Goal: Task Accomplishment & Management: Complete application form

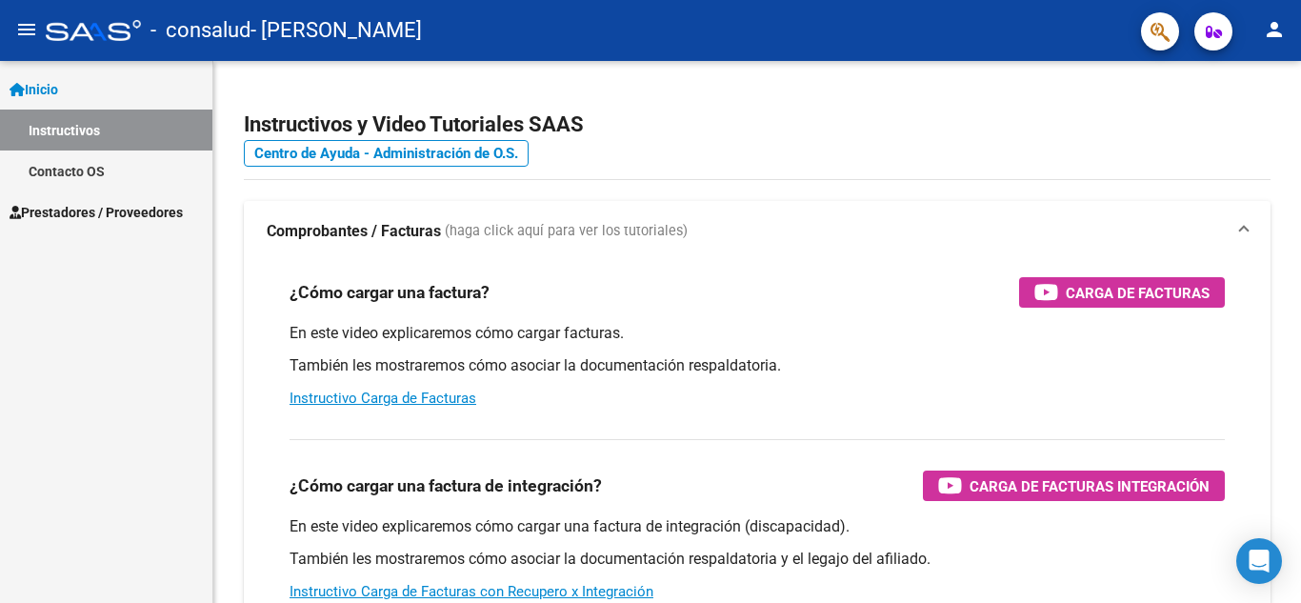
click at [104, 219] on span "Prestadores / Proveedores" at bounding box center [96, 212] width 173 height 21
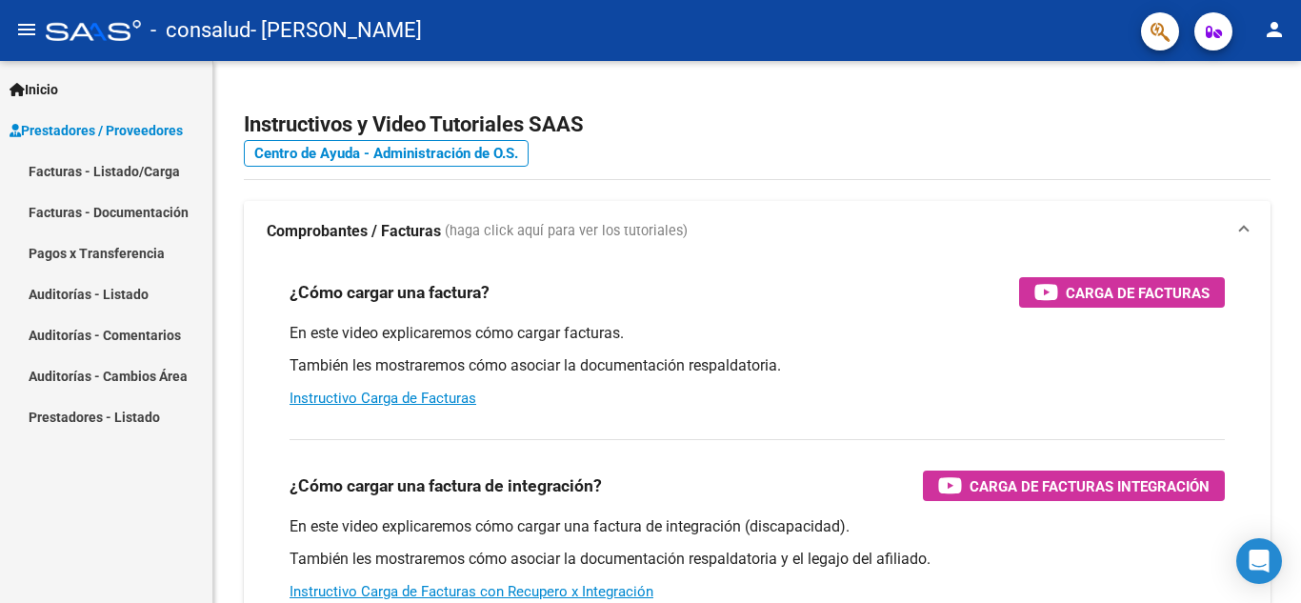
click at [151, 218] on link "Facturas - Documentación" at bounding box center [106, 211] width 212 height 41
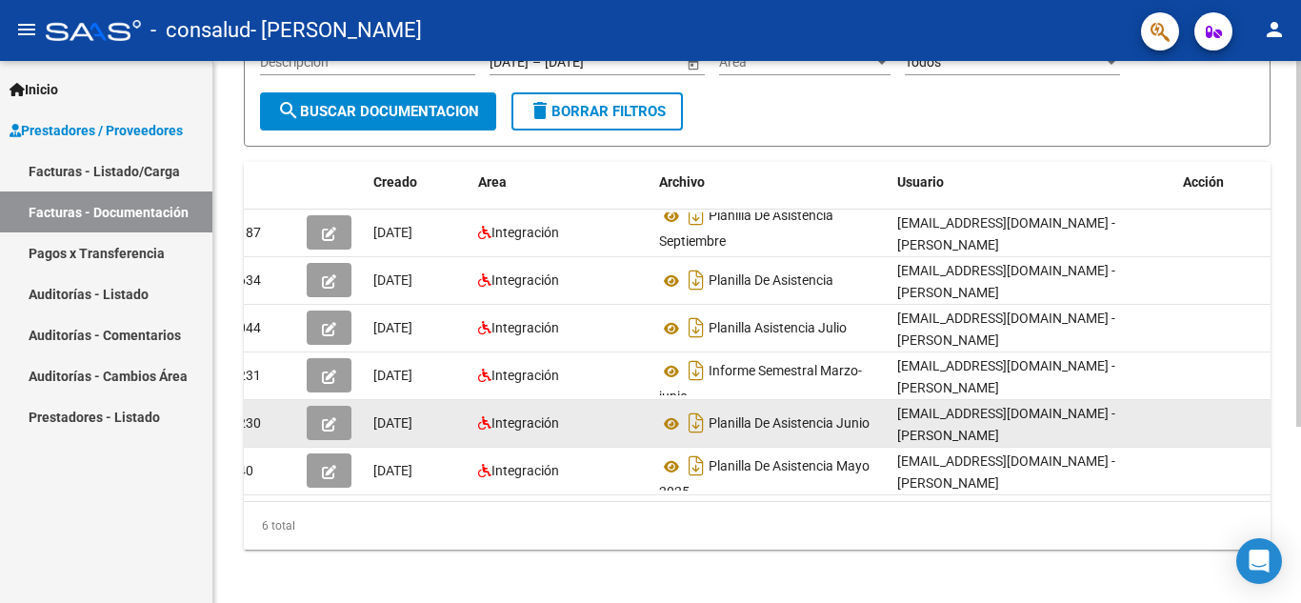
scroll to position [261, 0]
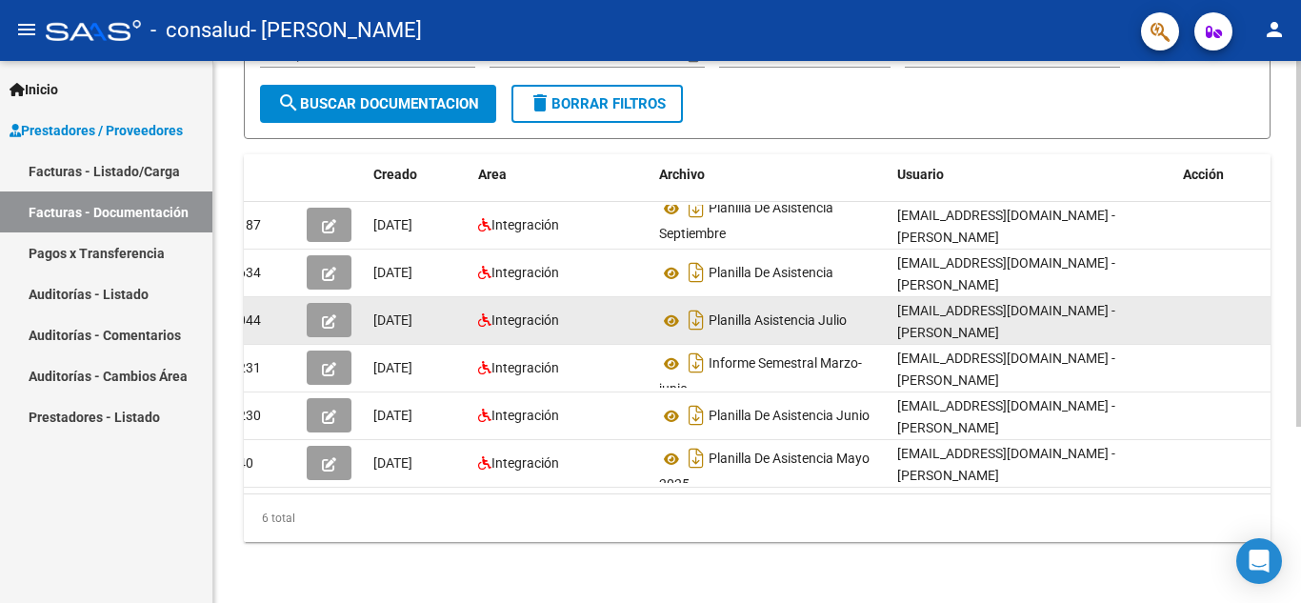
click at [327, 314] on icon "button" at bounding box center [329, 321] width 14 height 14
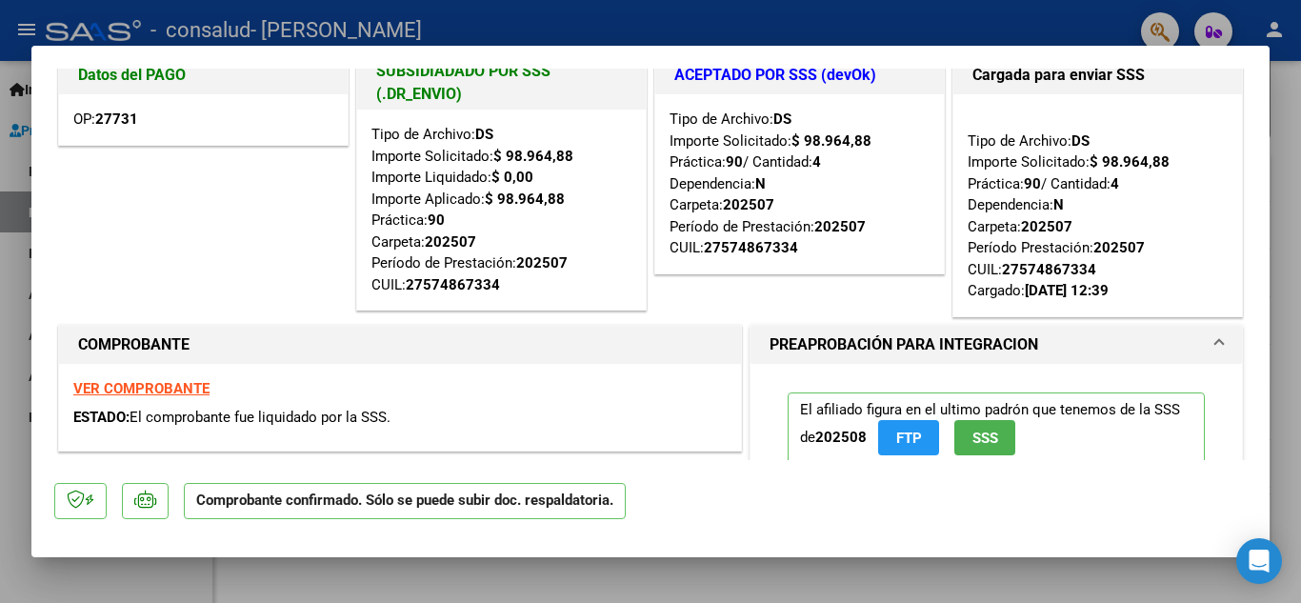
scroll to position [0, 0]
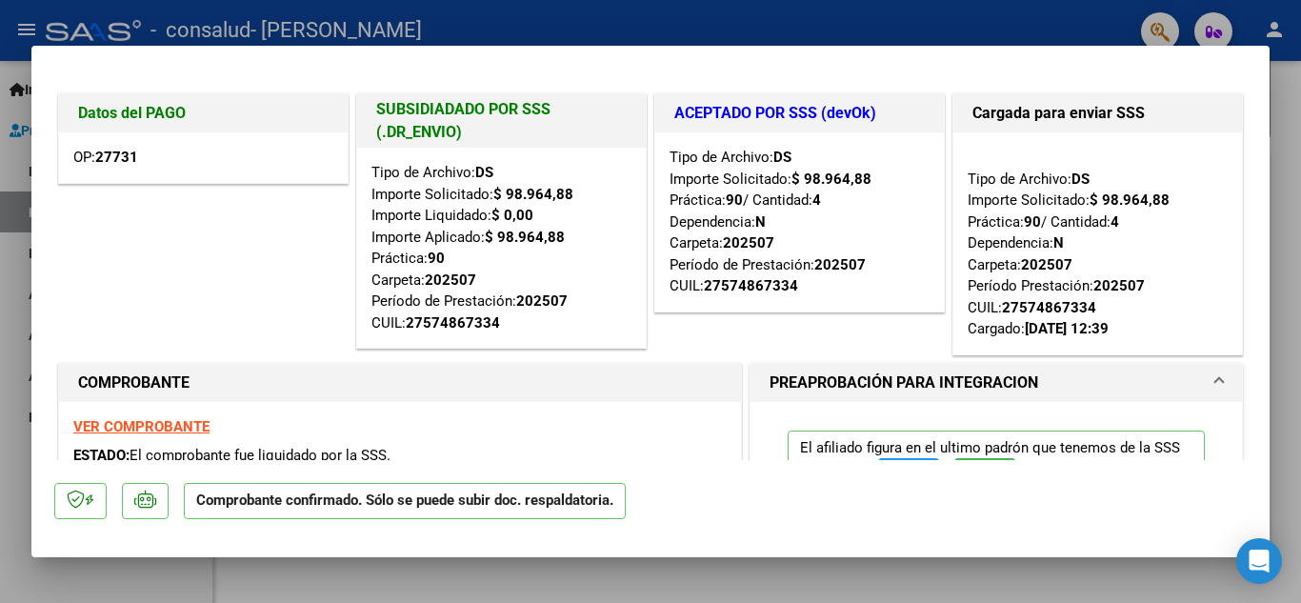
click at [1292, 115] on div at bounding box center [650, 301] width 1301 height 603
type input "$ 0,00"
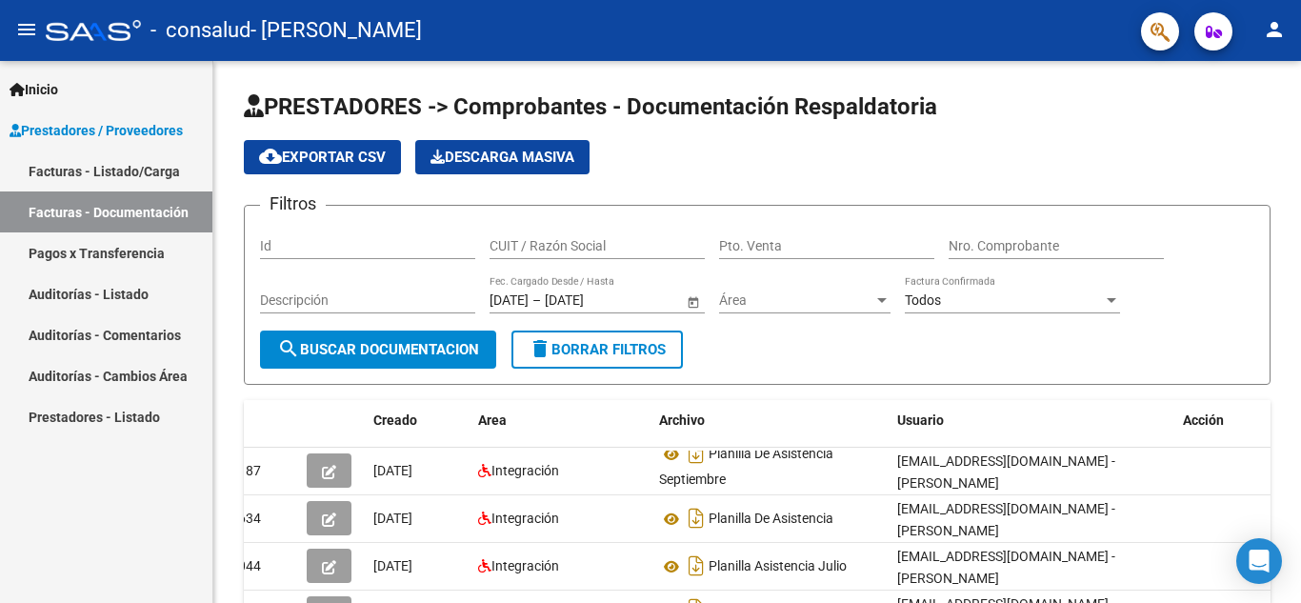
drag, startPoint x: 100, startPoint y: 249, endPoint x: 112, endPoint y: 249, distance: 12.4
click at [100, 249] on link "Pagos x Transferencia" at bounding box center [106, 252] width 212 height 41
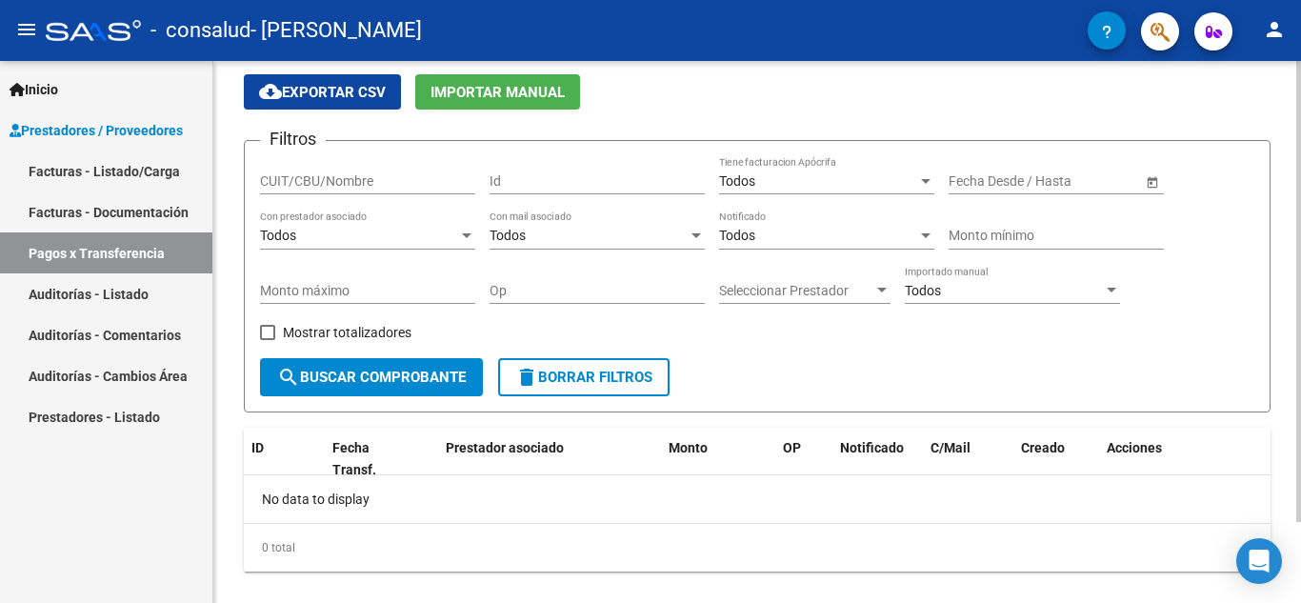
scroll to position [95, 0]
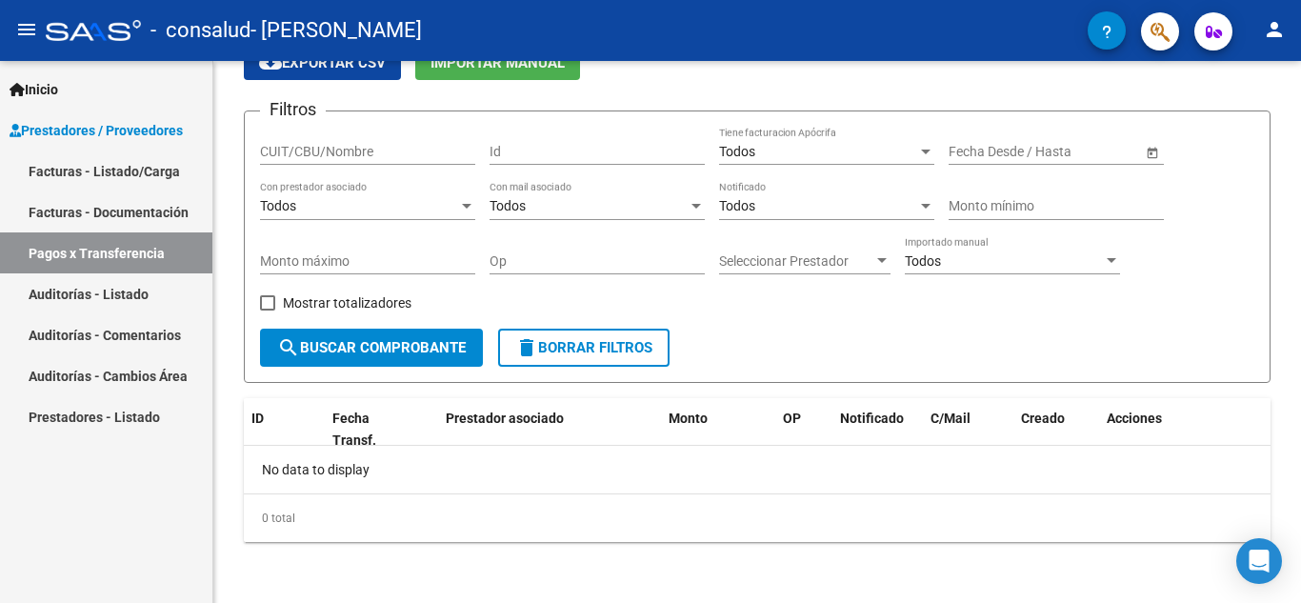
click at [110, 289] on link "Auditorías - Listado" at bounding box center [106, 293] width 212 height 41
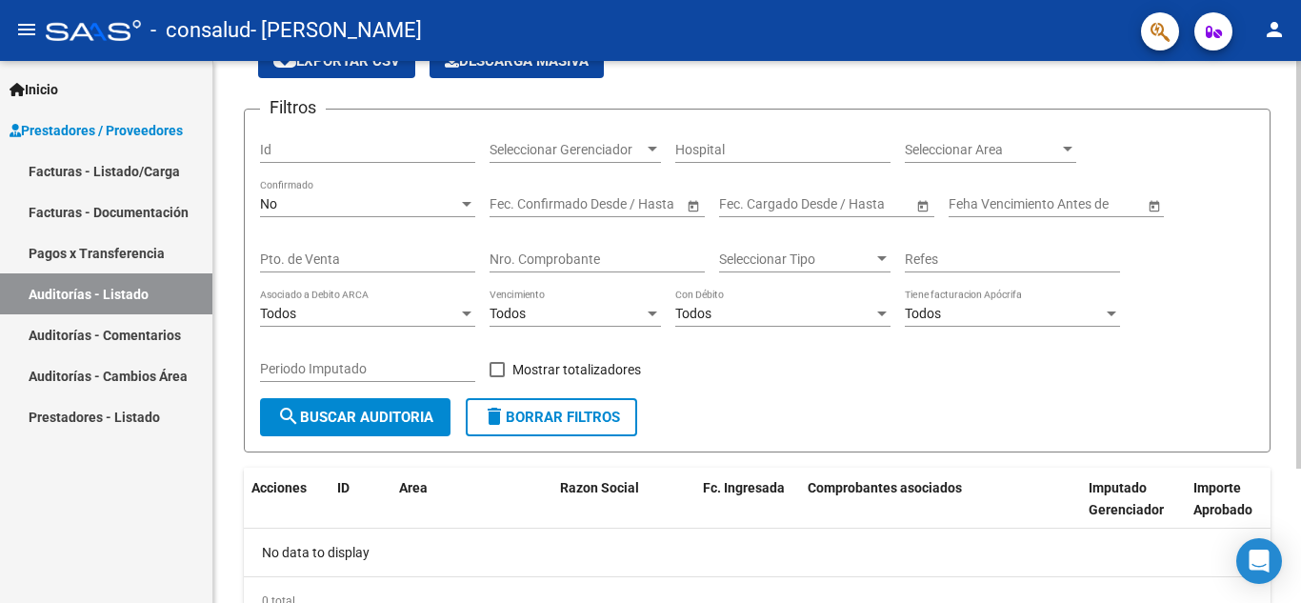
scroll to position [179, 0]
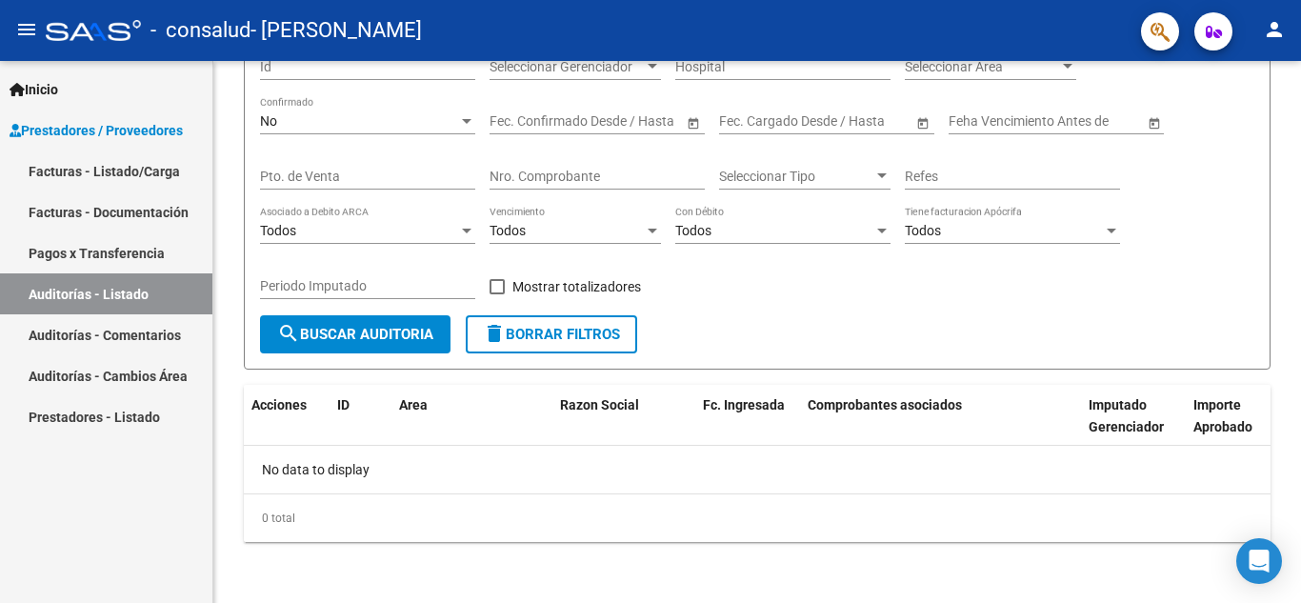
click at [50, 333] on link "Auditorías - Comentarios" at bounding box center [106, 334] width 212 height 41
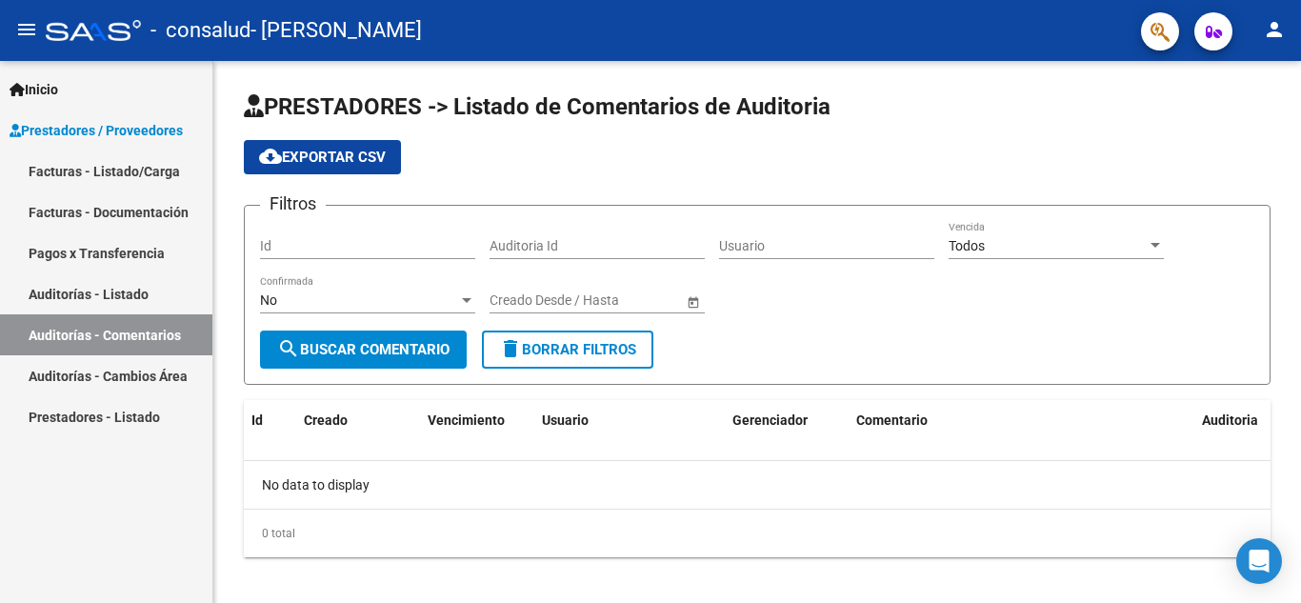
click at [172, 418] on link "Prestadores - Listado" at bounding box center [106, 416] width 212 height 41
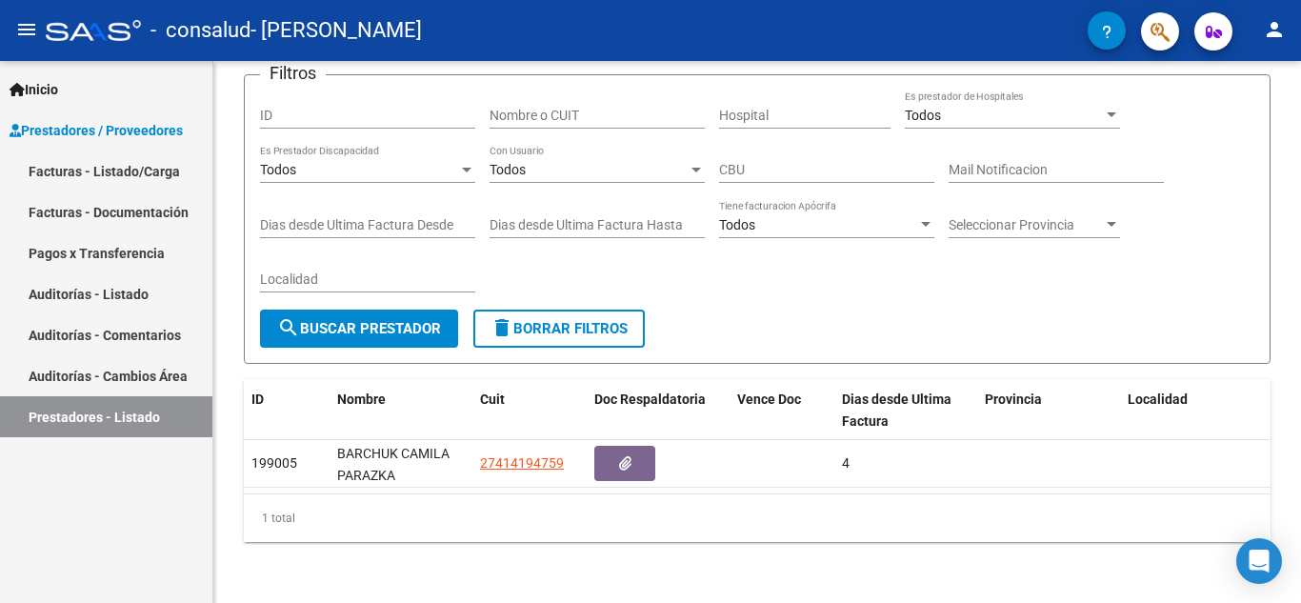
click at [119, 166] on link "Facturas - Listado/Carga" at bounding box center [106, 170] width 212 height 41
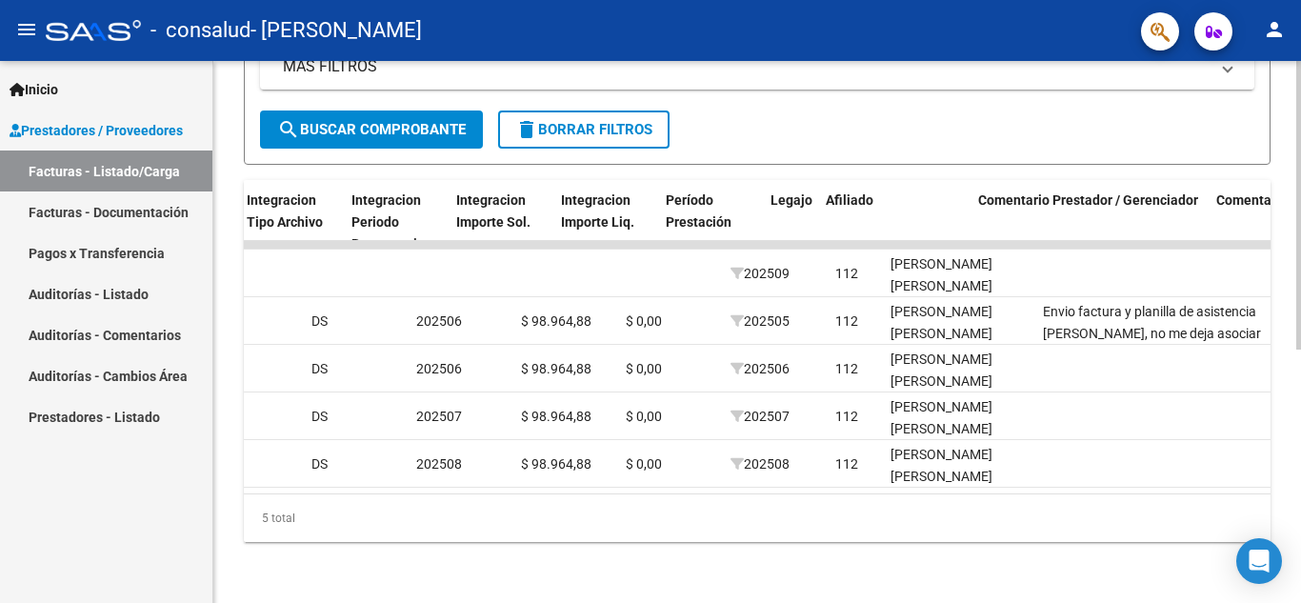
scroll to position [0, 2202]
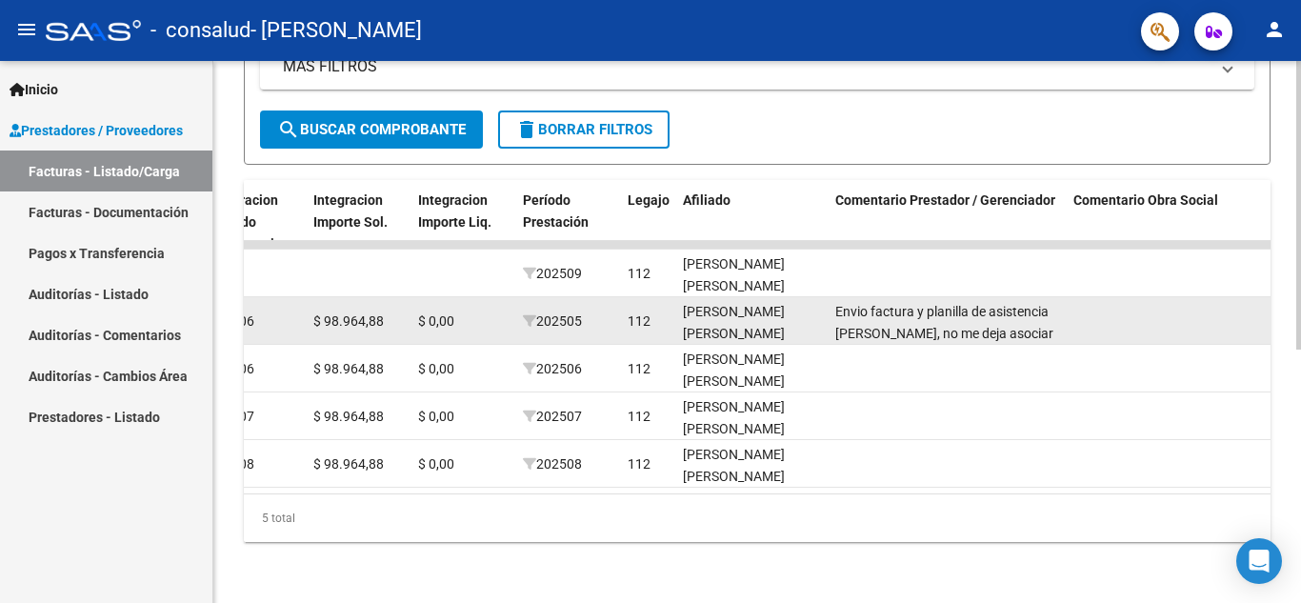
click at [811, 309] on div "[PERSON_NAME] [PERSON_NAME] 27574867334" at bounding box center [751, 333] width 137 height 65
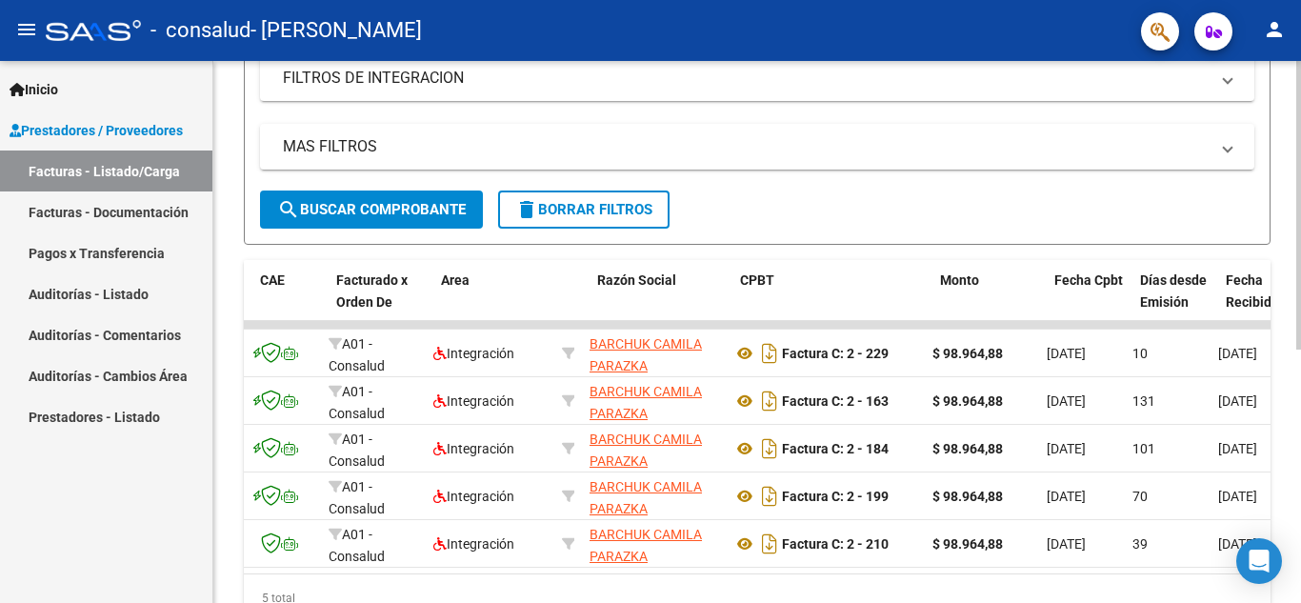
scroll to position [0, 0]
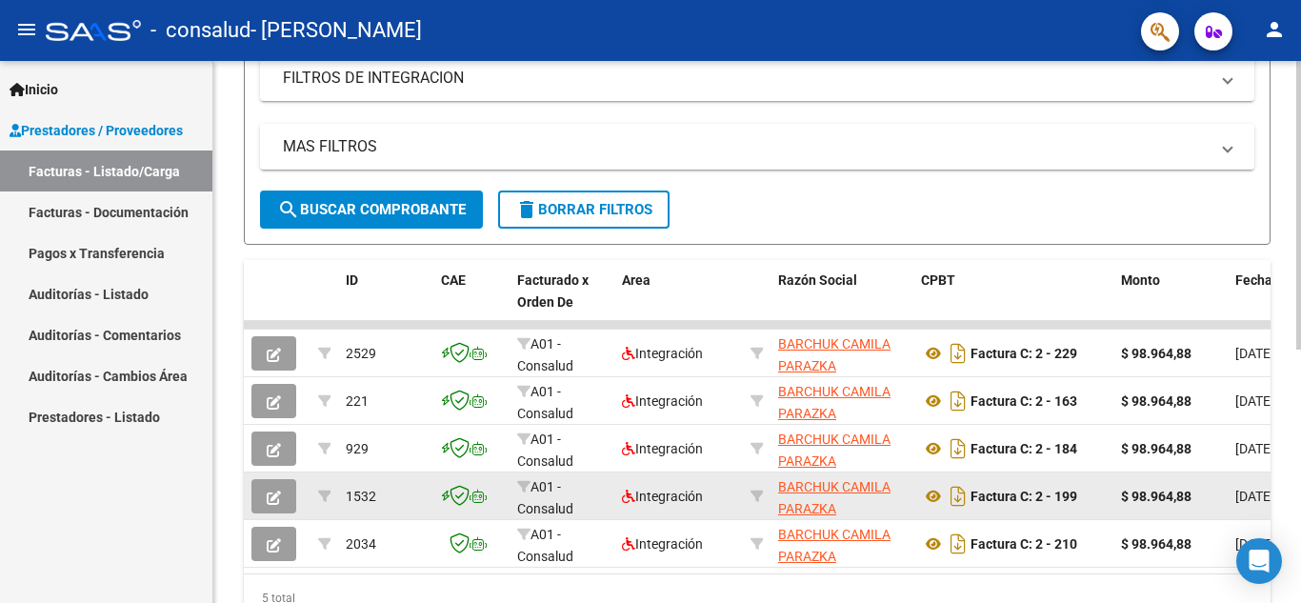
click at [293, 493] on button "button" at bounding box center [273, 496] width 45 height 34
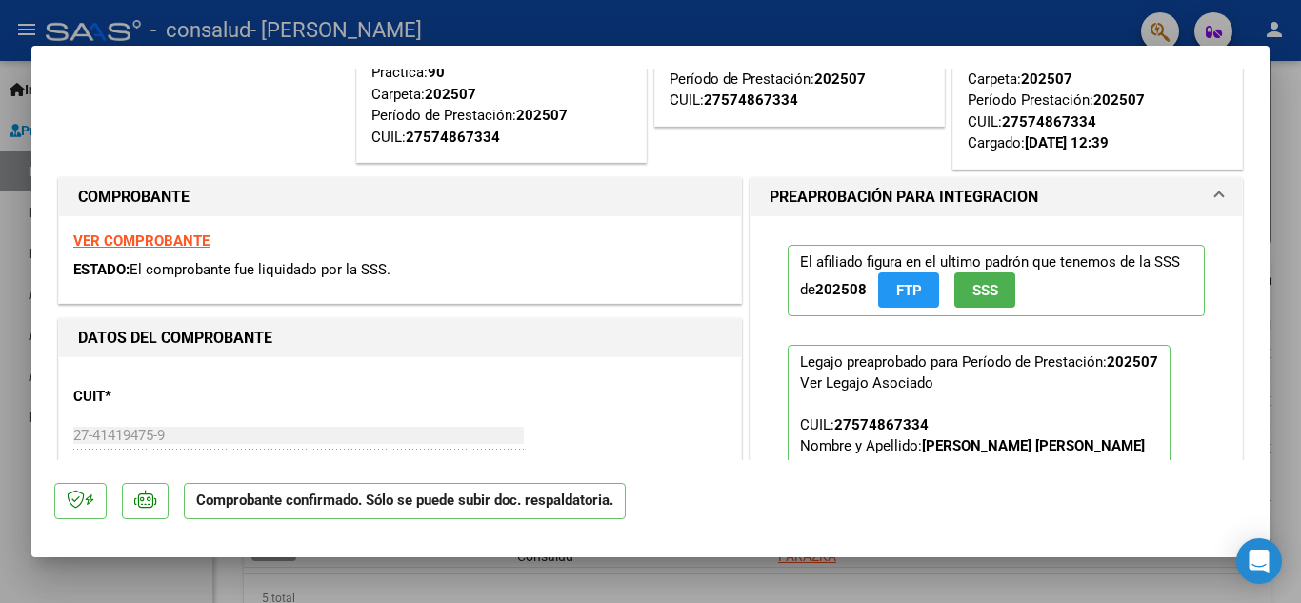
scroll to position [190, 0]
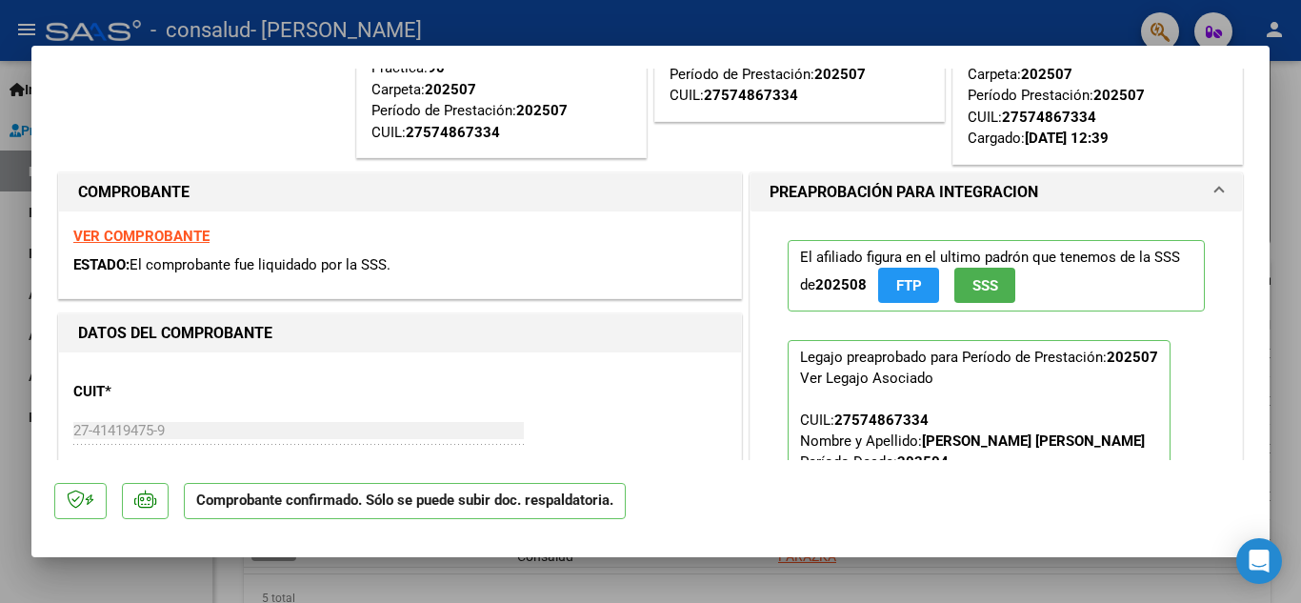
type input "$ 0,00"
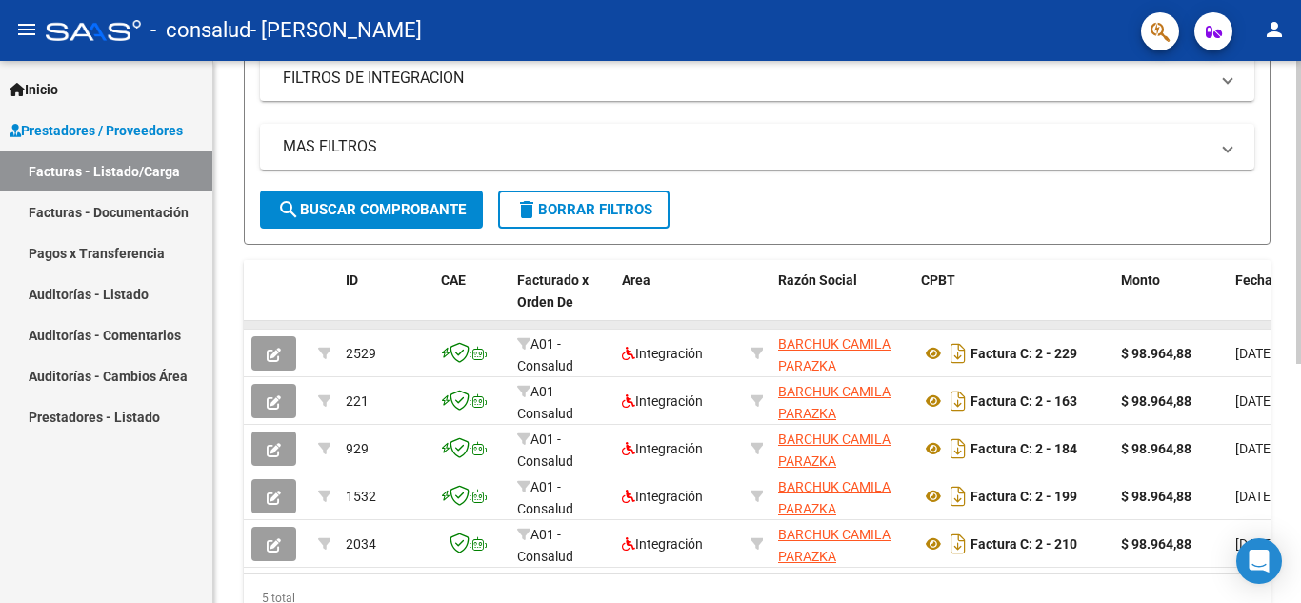
scroll to position [381, 0]
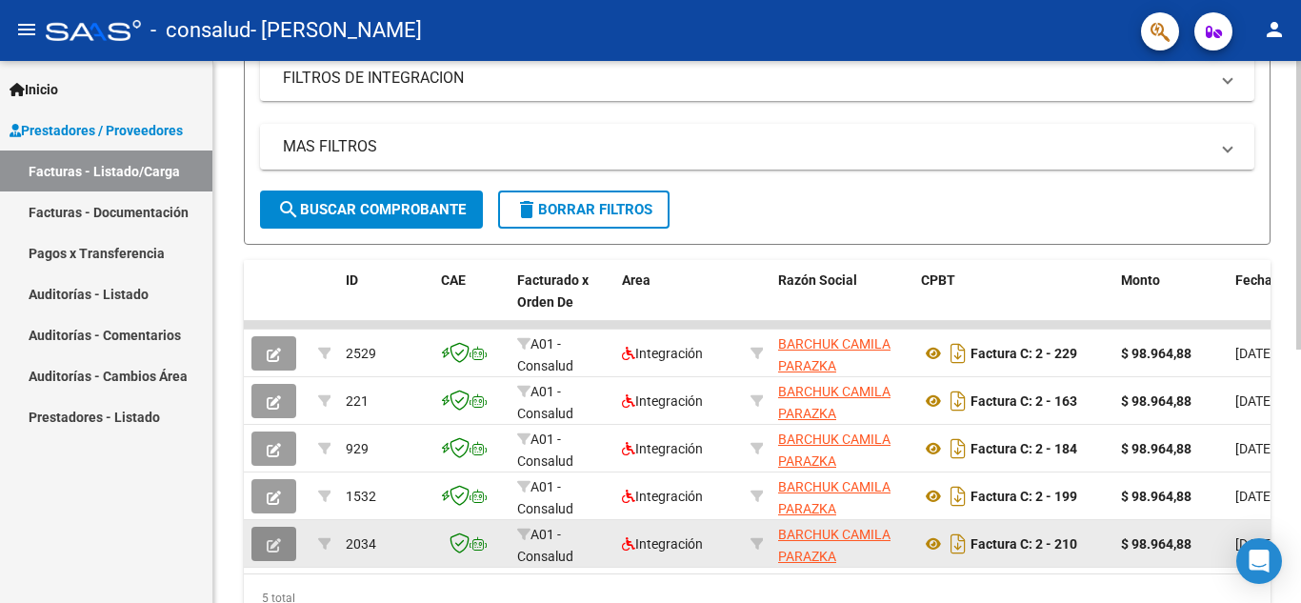
click at [269, 543] on icon "button" at bounding box center [274, 545] width 14 height 14
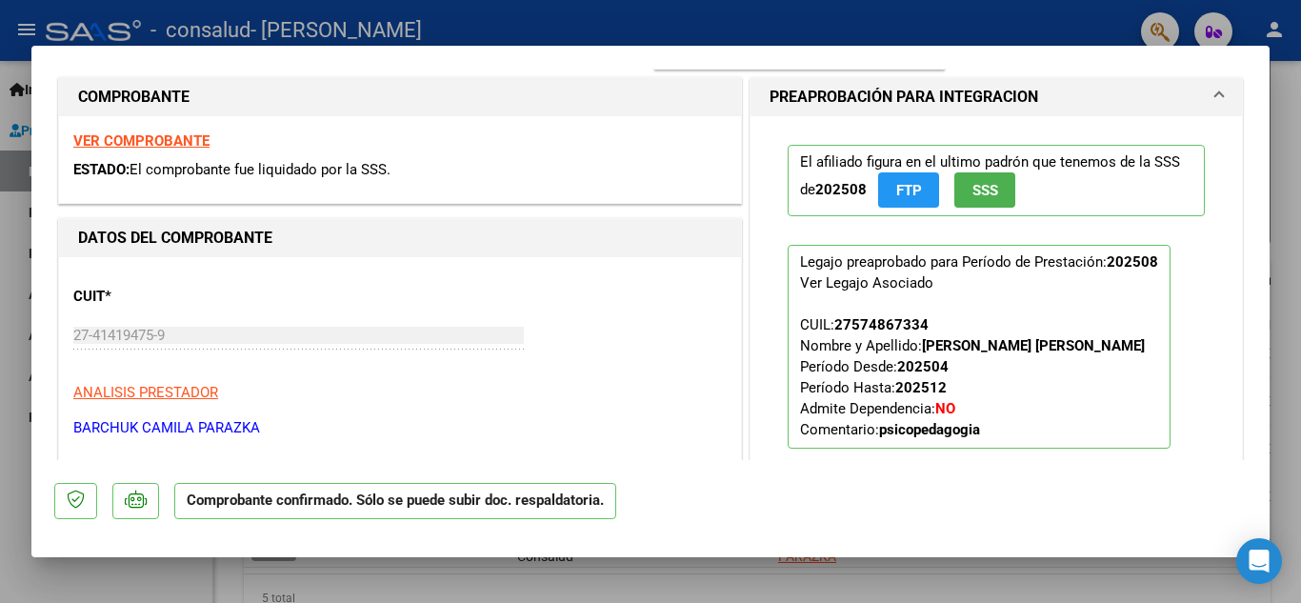
scroll to position [0, 0]
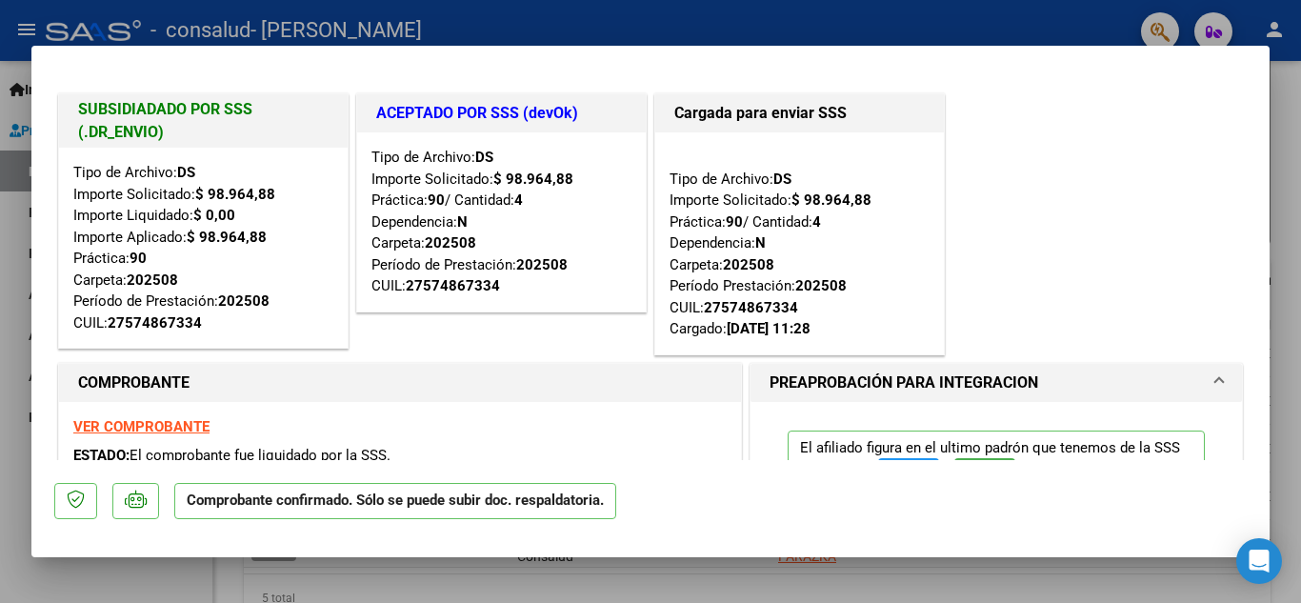
type input "$ 0,00"
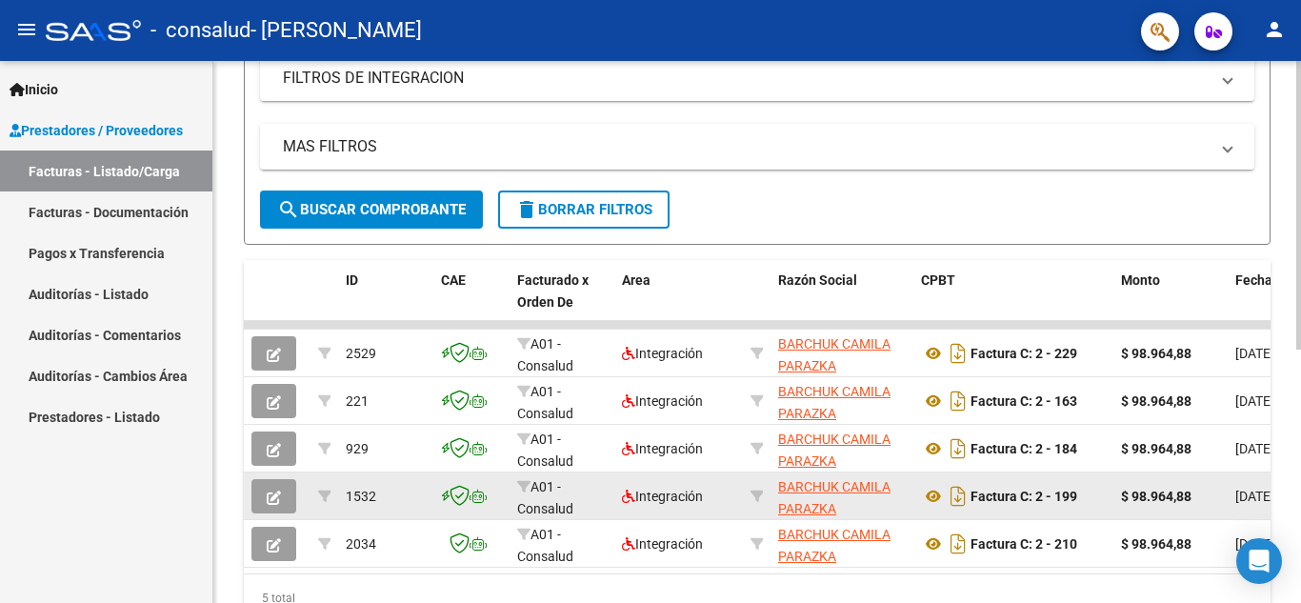
scroll to position [381, 0]
click at [281, 494] on button "button" at bounding box center [273, 496] width 45 height 34
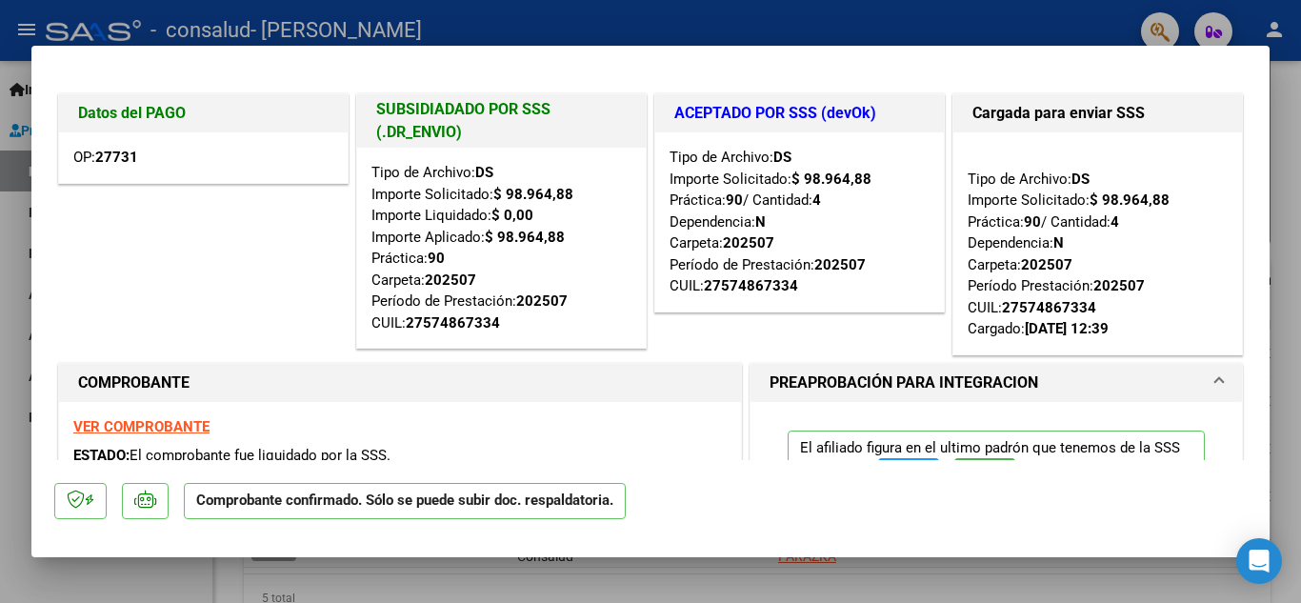
type input "$ 0,00"
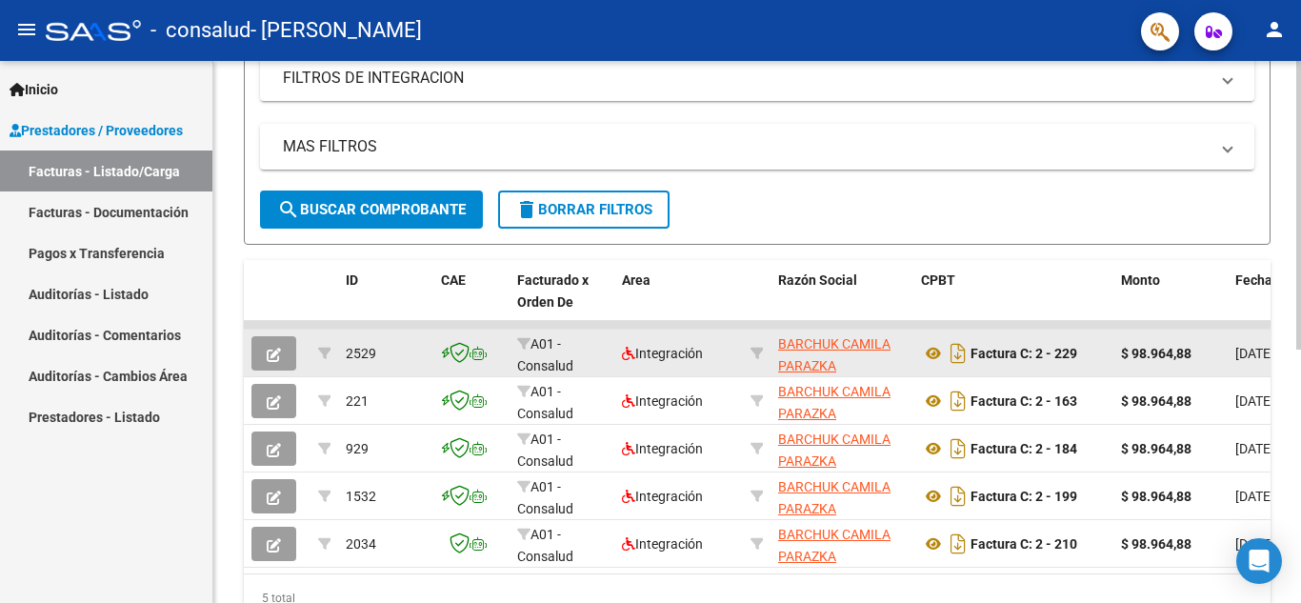
click at [290, 360] on button "button" at bounding box center [273, 353] width 45 height 34
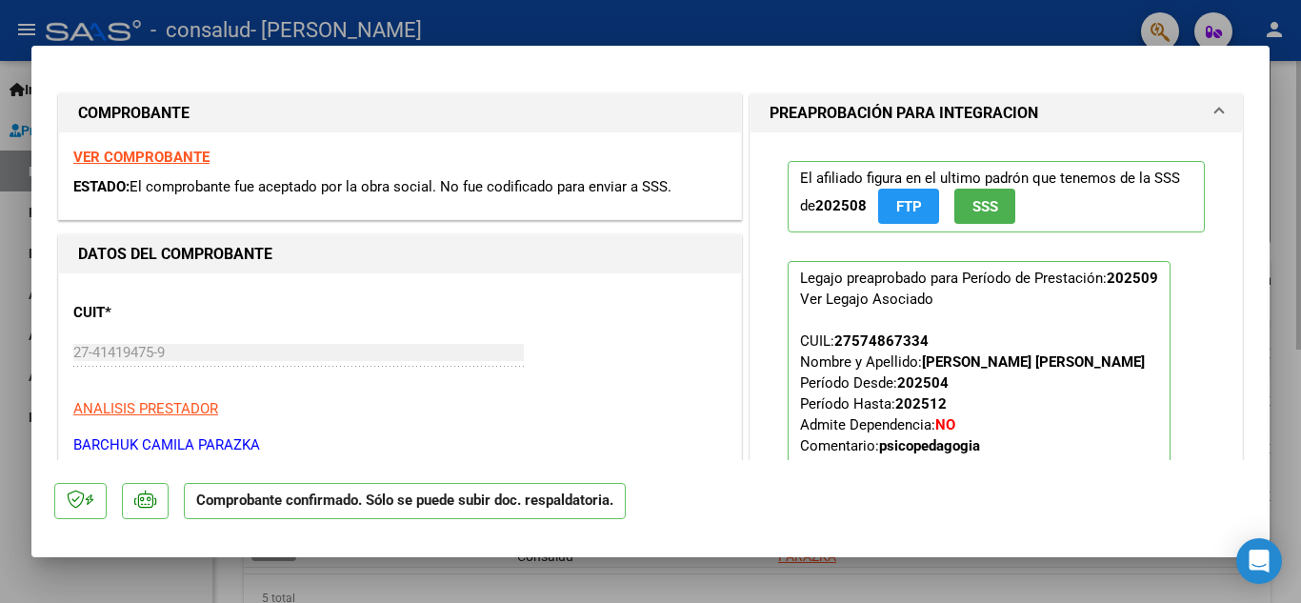
type input "$ 0,00"
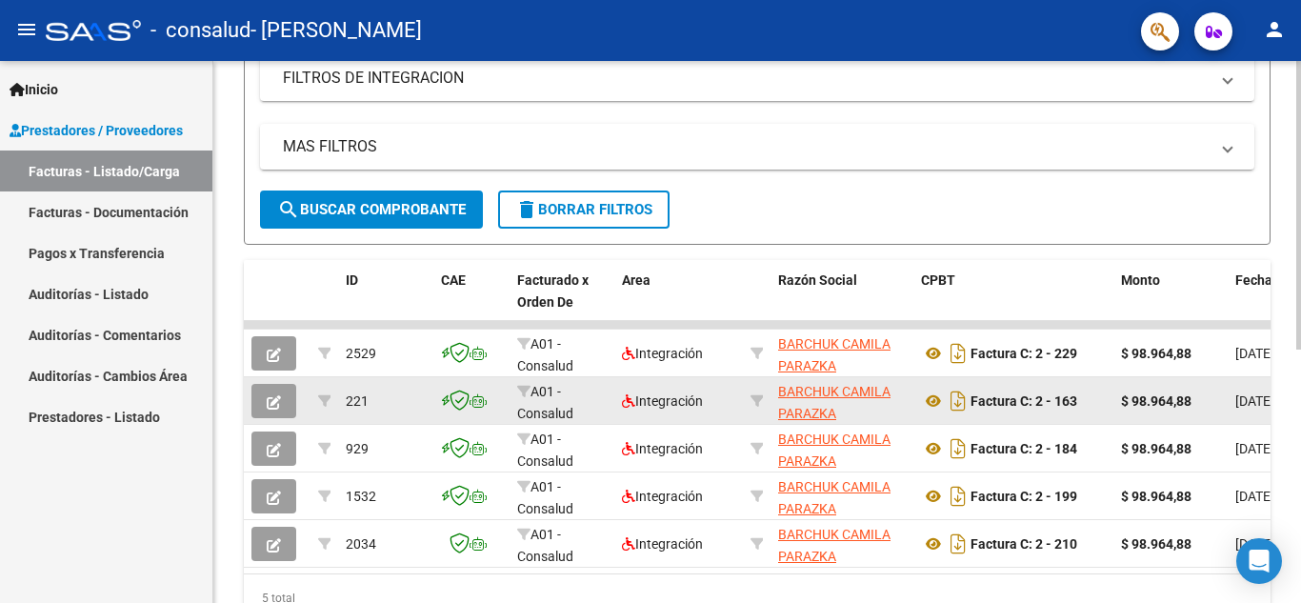
click at [282, 404] on button "button" at bounding box center [273, 401] width 45 height 34
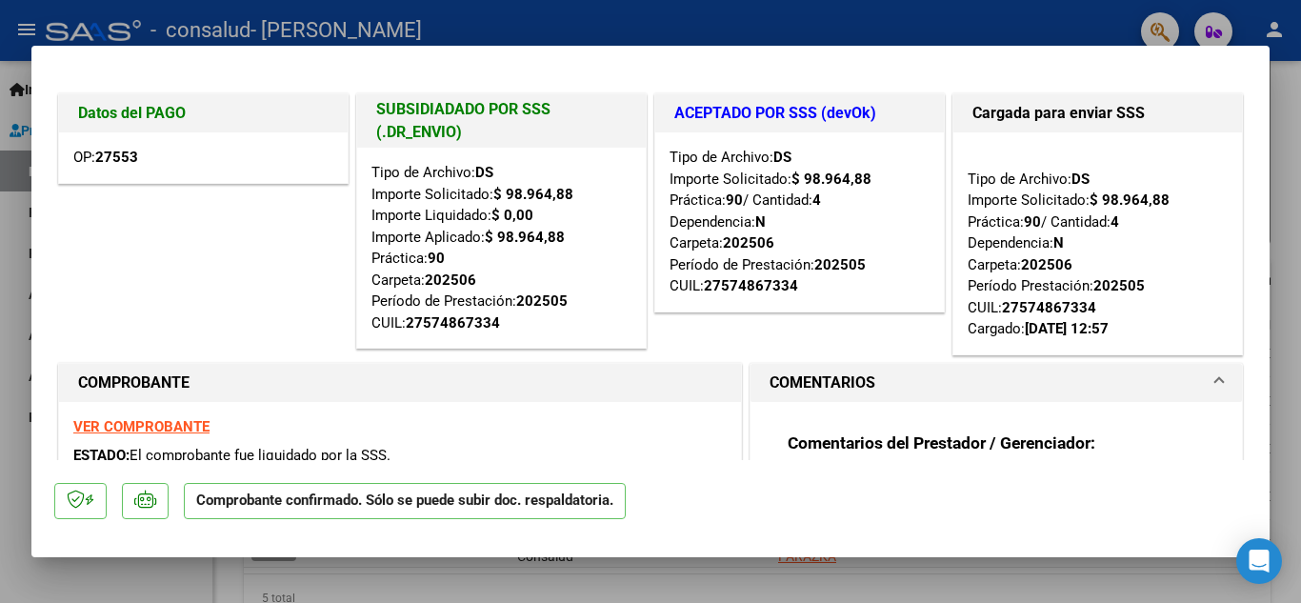
type input "$ 0,00"
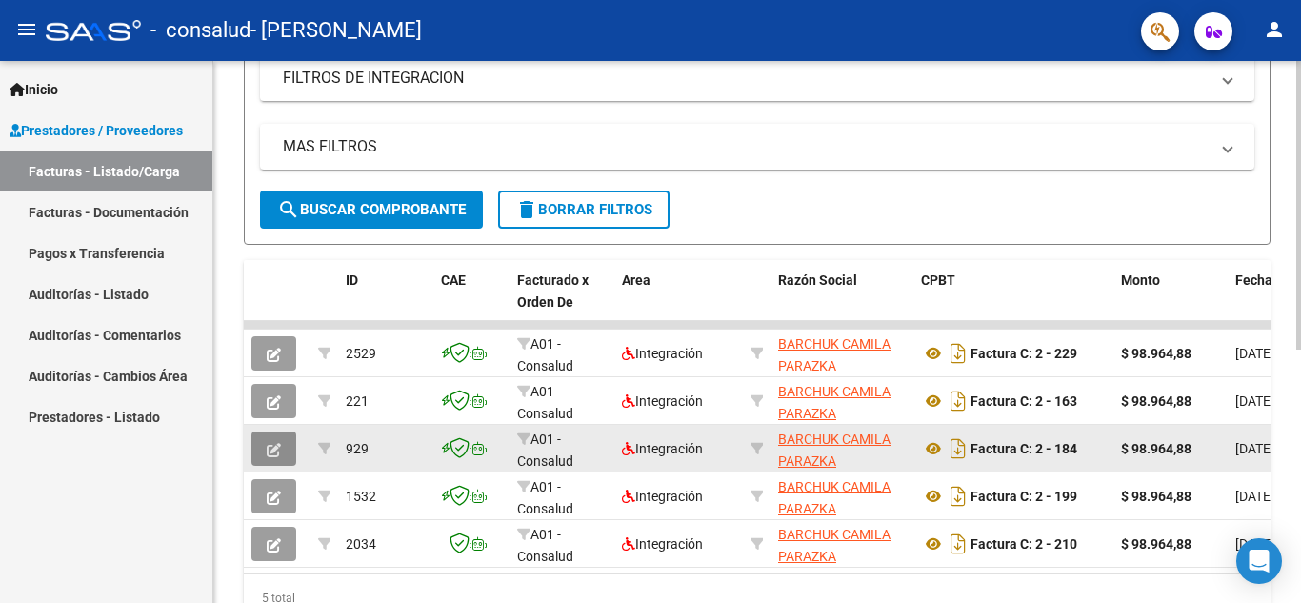
click at [277, 452] on icon "button" at bounding box center [274, 450] width 14 height 14
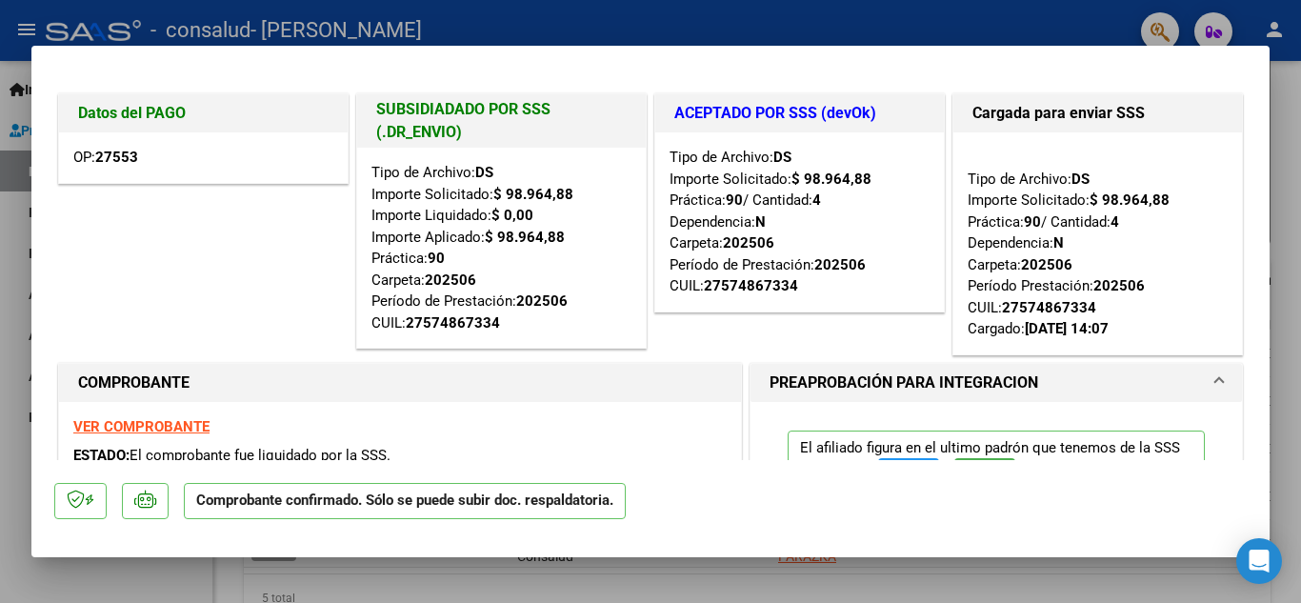
type input "$ 0,00"
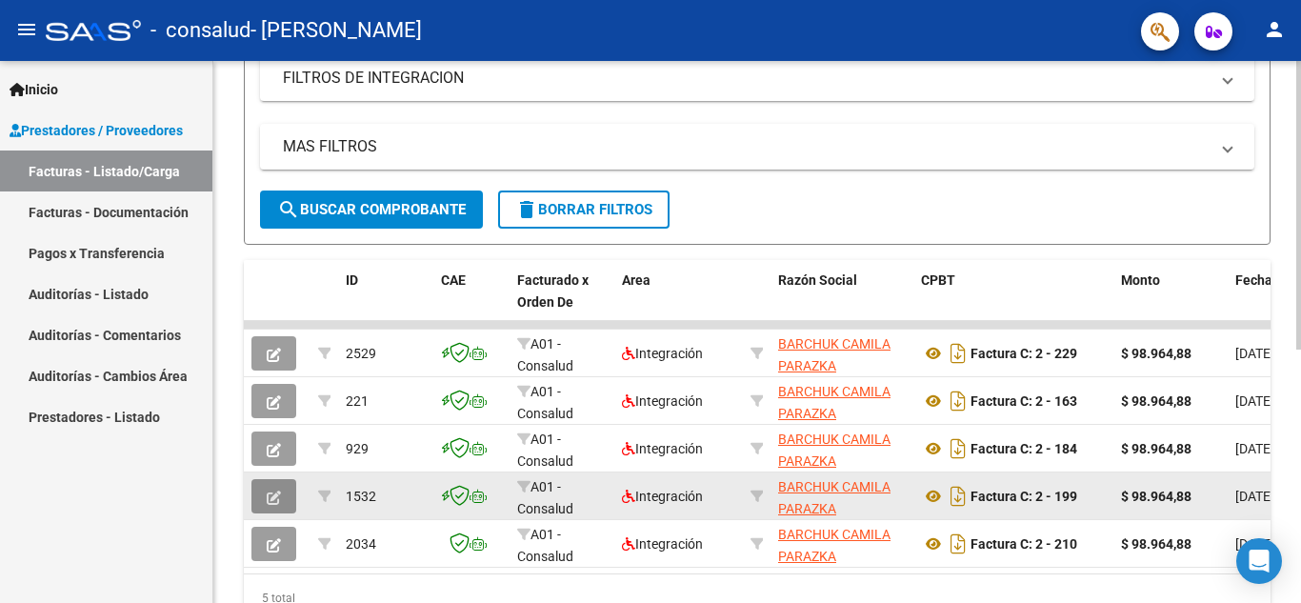
click at [263, 499] on button "button" at bounding box center [273, 496] width 45 height 34
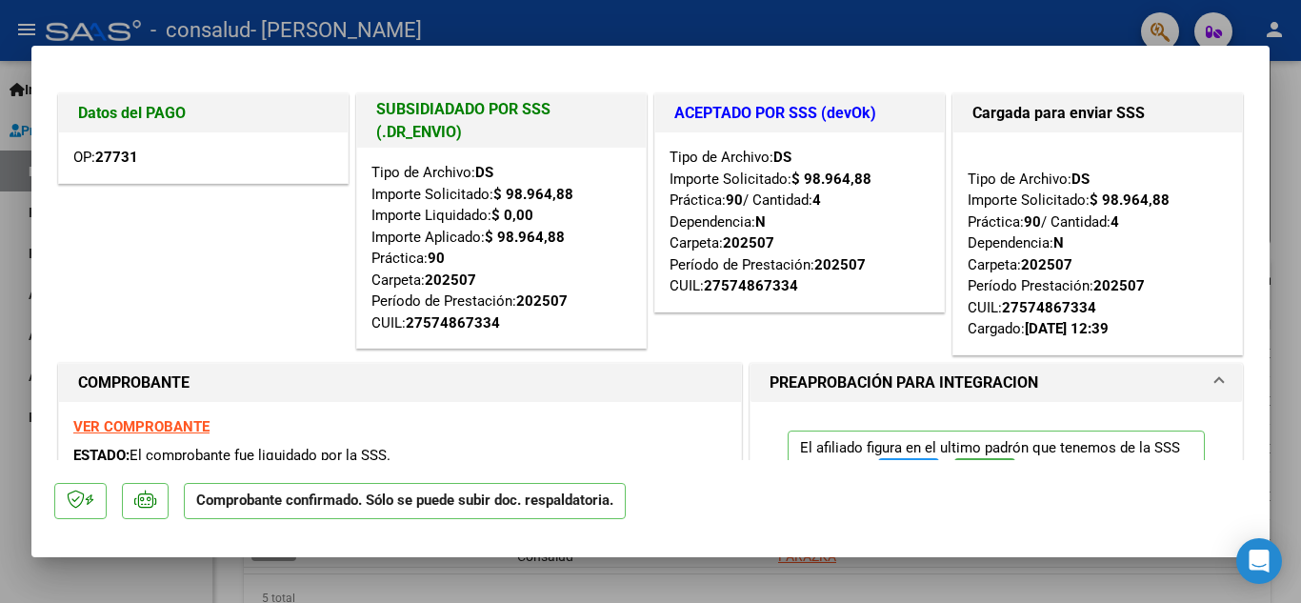
type input "$ 0,00"
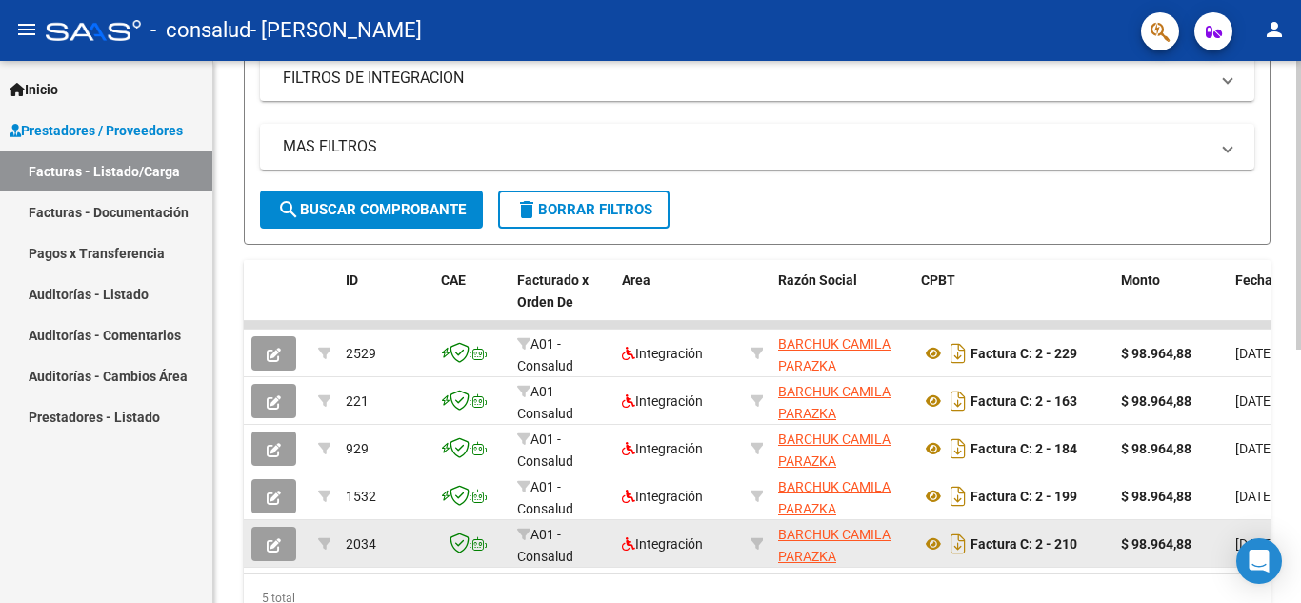
click at [258, 551] on button "button" at bounding box center [273, 544] width 45 height 34
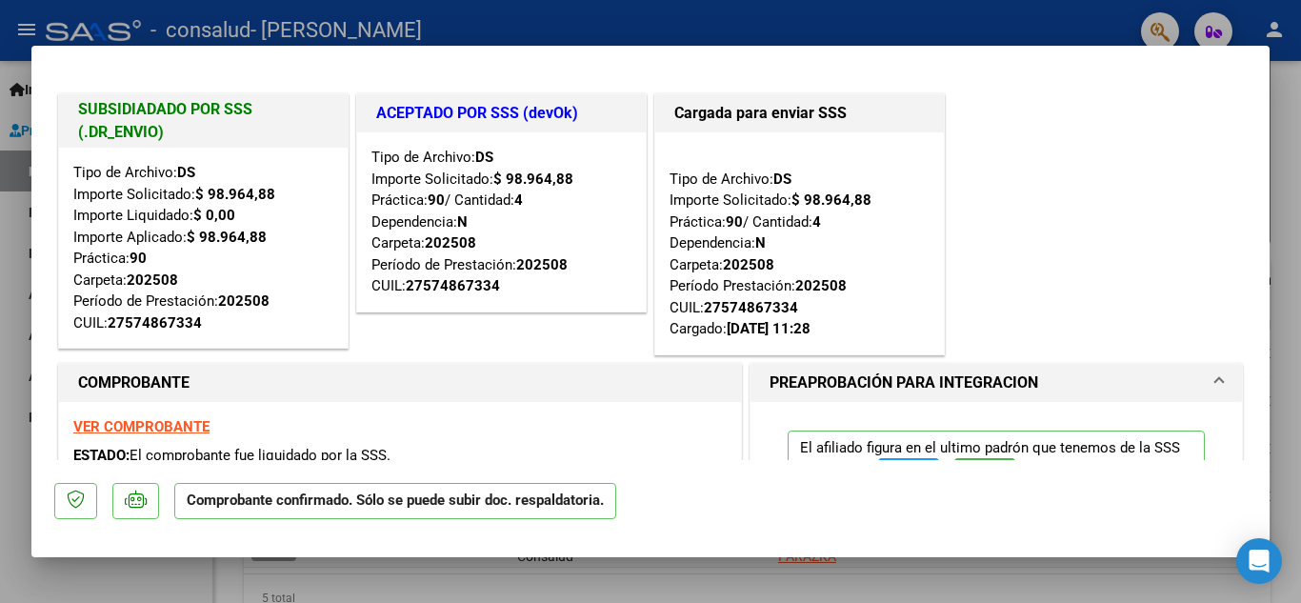
type input "$ 0,00"
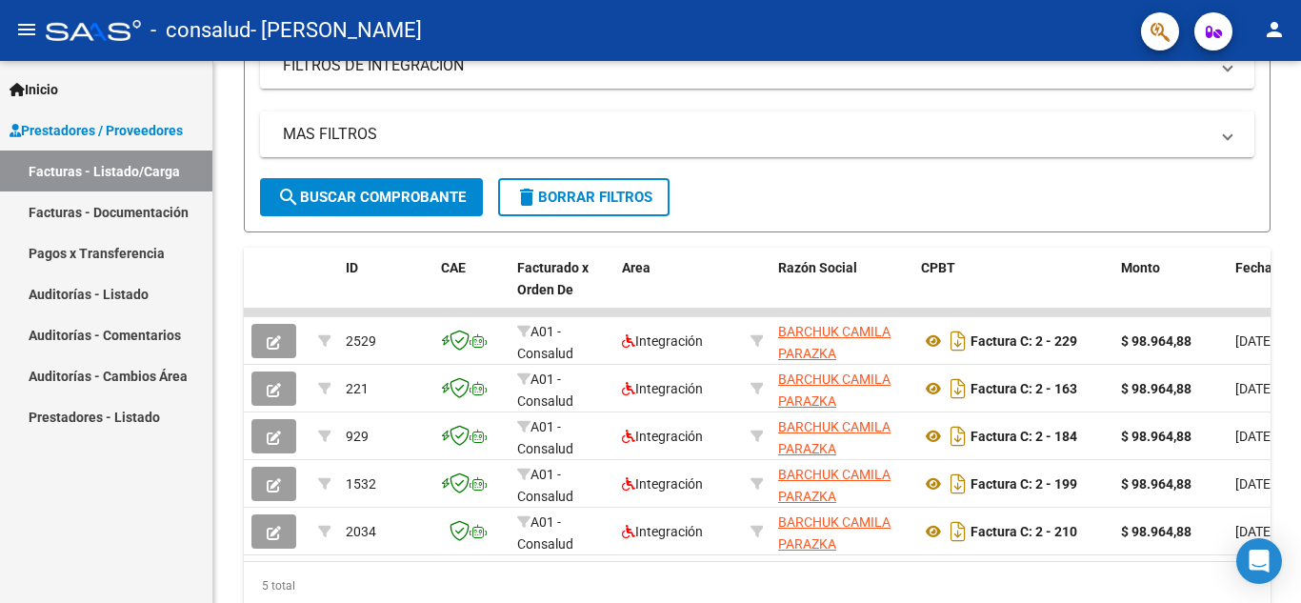
scroll to position [0, 0]
